Goal: Task Accomplishment & Management: Manage account settings

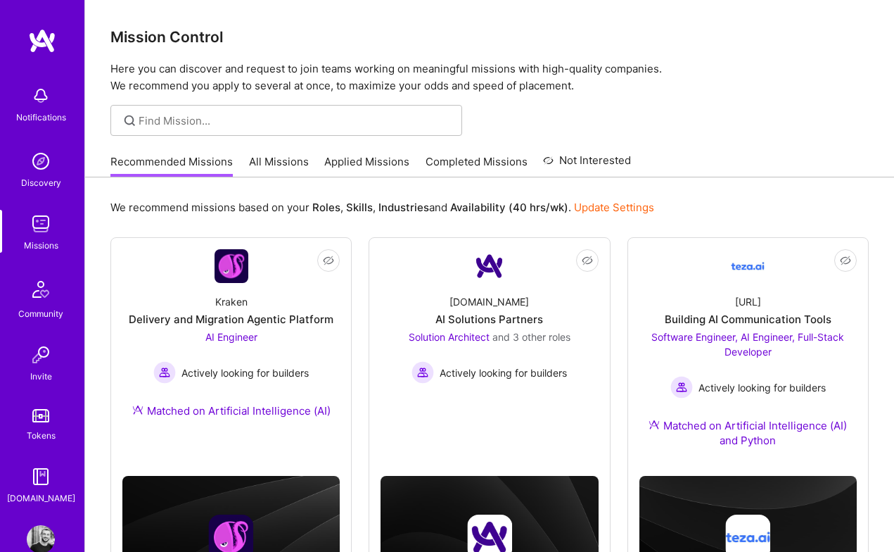
click at [380, 163] on link "Applied Missions" at bounding box center [366, 165] width 85 height 23
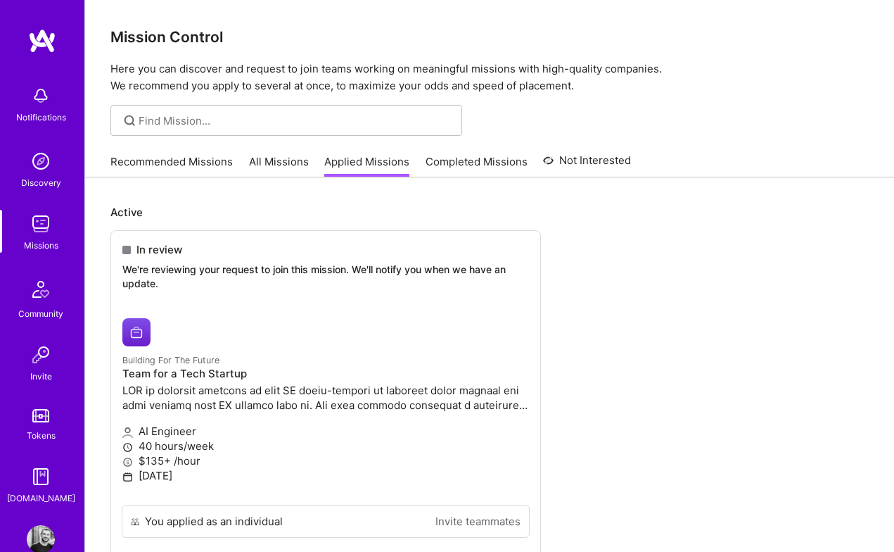
click at [171, 167] on link "Recommended Missions" at bounding box center [171, 165] width 122 height 23
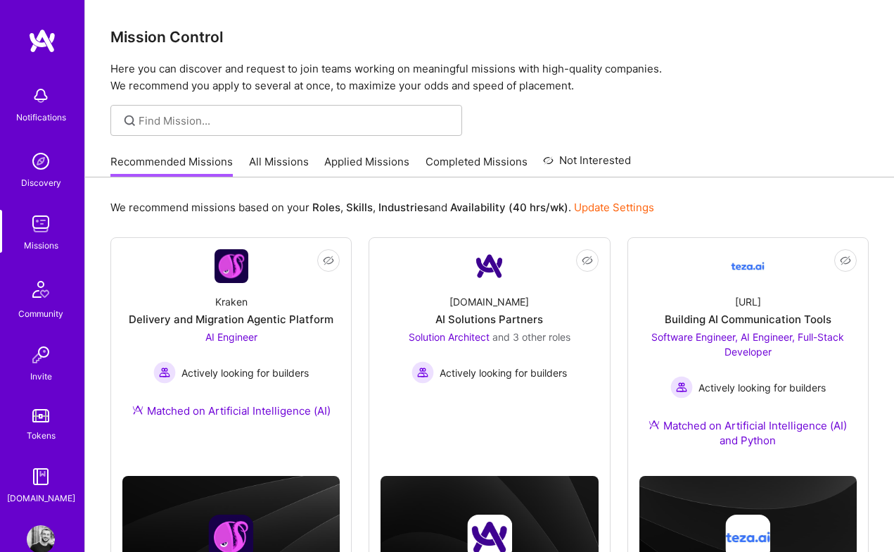
click at [388, 158] on link "Applied Missions" at bounding box center [366, 165] width 85 height 23
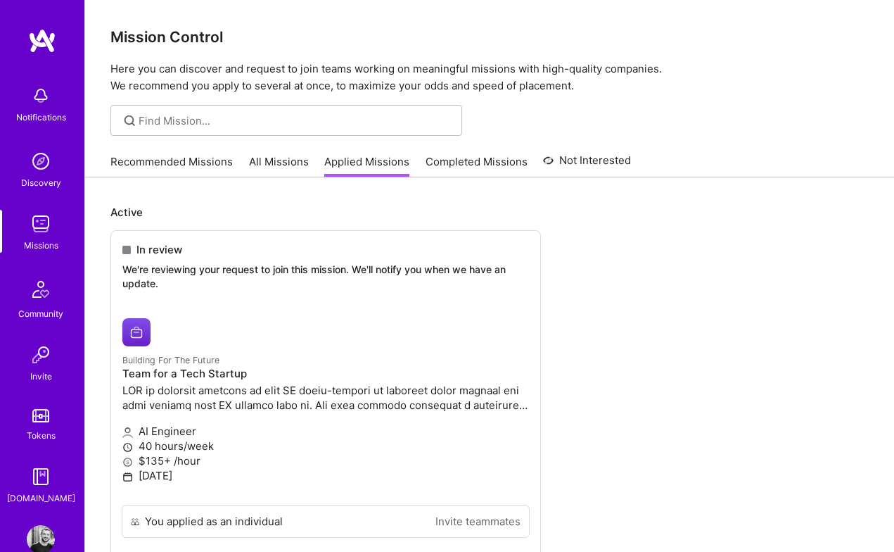
click at [283, 160] on link "All Missions" at bounding box center [279, 165] width 60 height 23
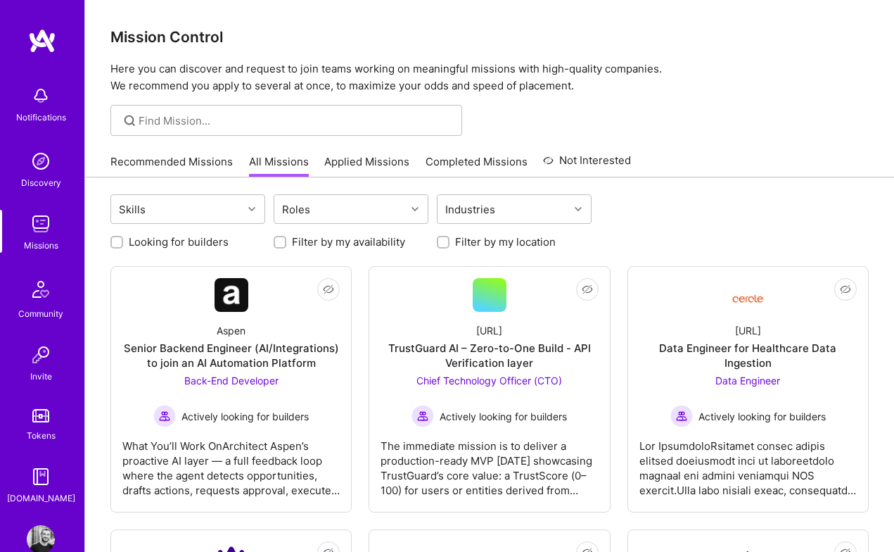
click at [191, 160] on link "Recommended Missions" at bounding box center [171, 165] width 122 height 23
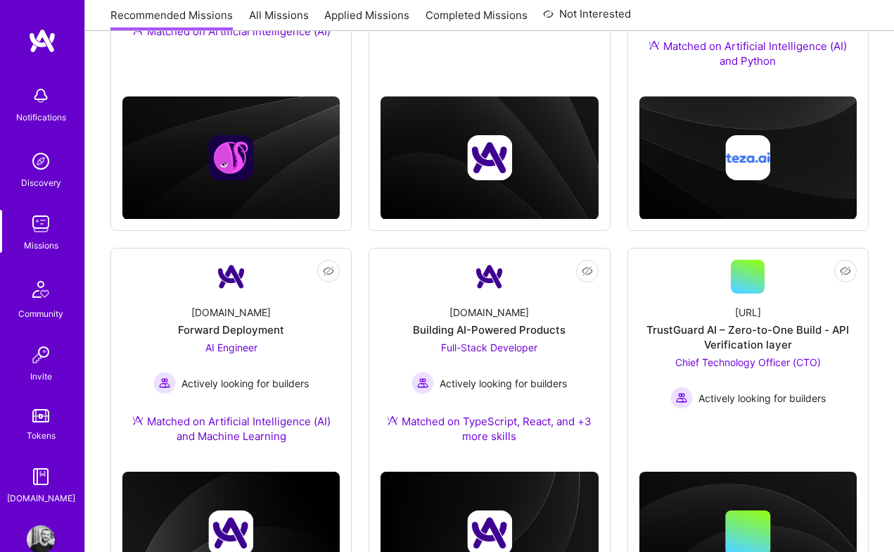
scroll to position [467, 0]
